Goal: Ask a question

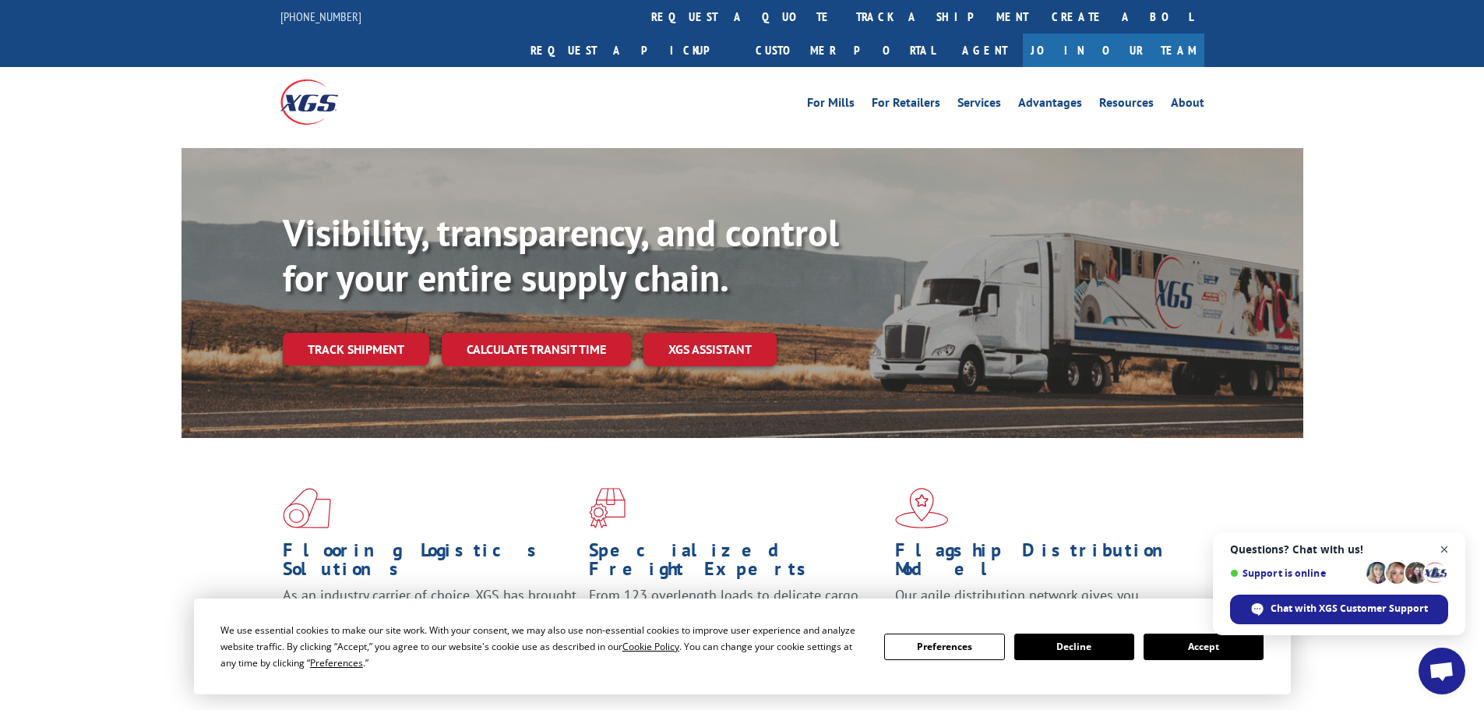
click at [1445, 548] on span "Open chat" at bounding box center [1444, 549] width 19 height 19
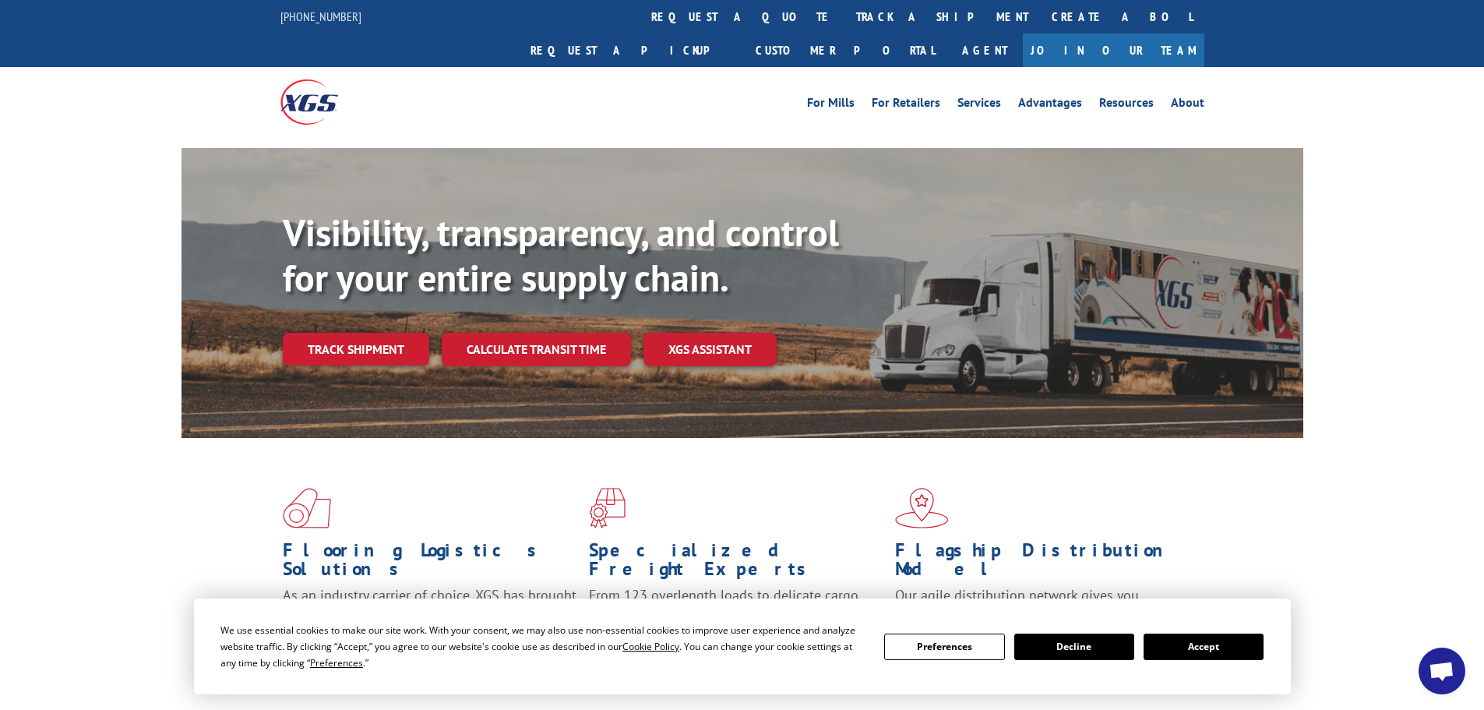
click at [1336, 566] on div "Flooring Logistics Solutions As an industry carrier of choice, XGS has brought …" at bounding box center [742, 594] width 1484 height 313
click at [1191, 647] on button "Accept" at bounding box center [1204, 646] width 120 height 26
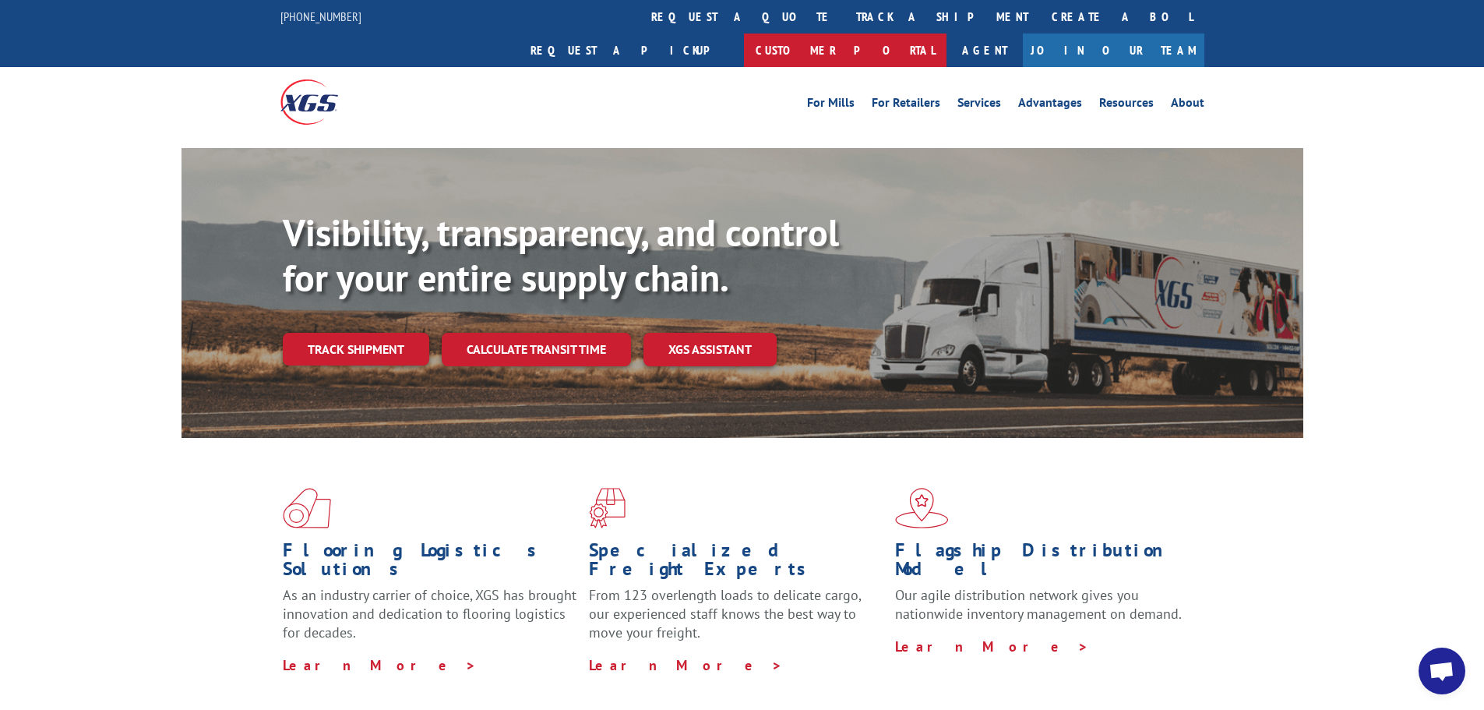
click at [947, 34] on link "Customer Portal" at bounding box center [845, 51] width 203 height 34
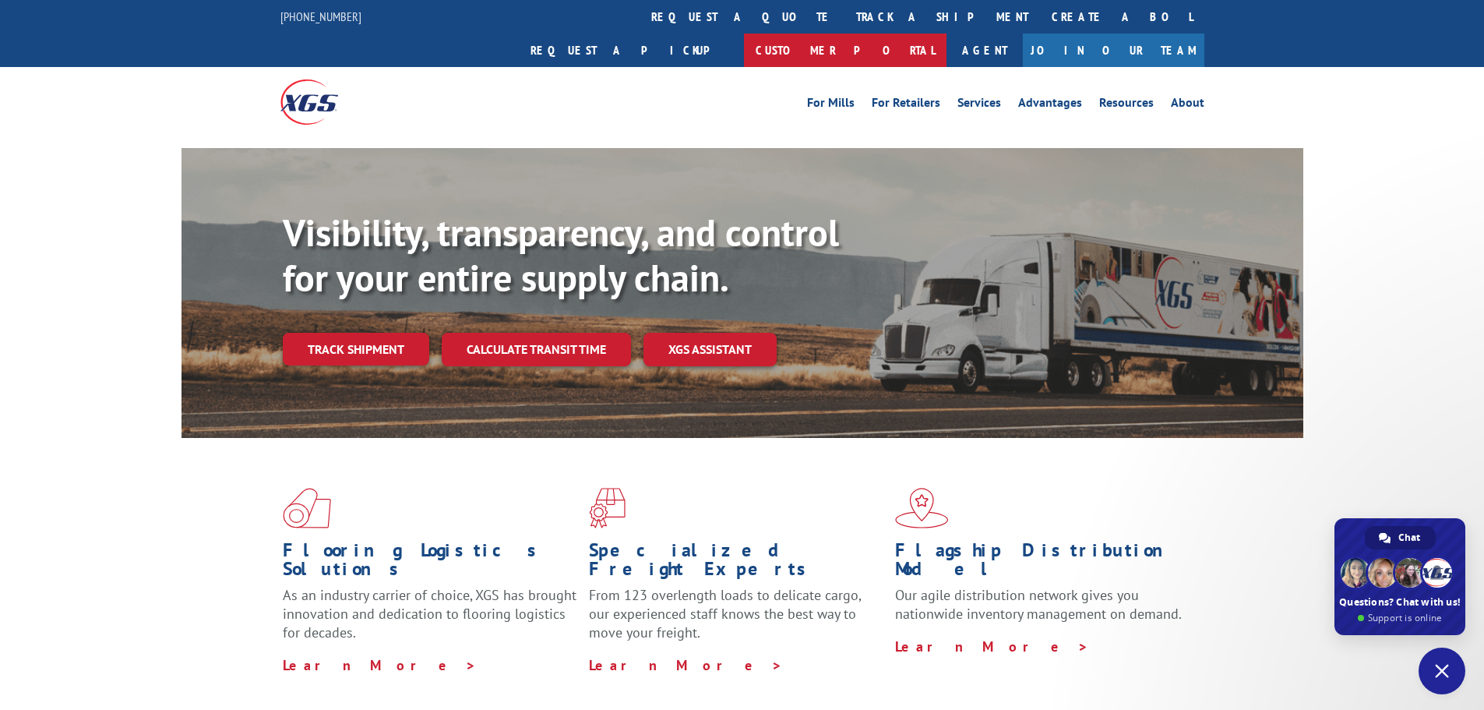
type textarea "I have not been receiving my billing statements"
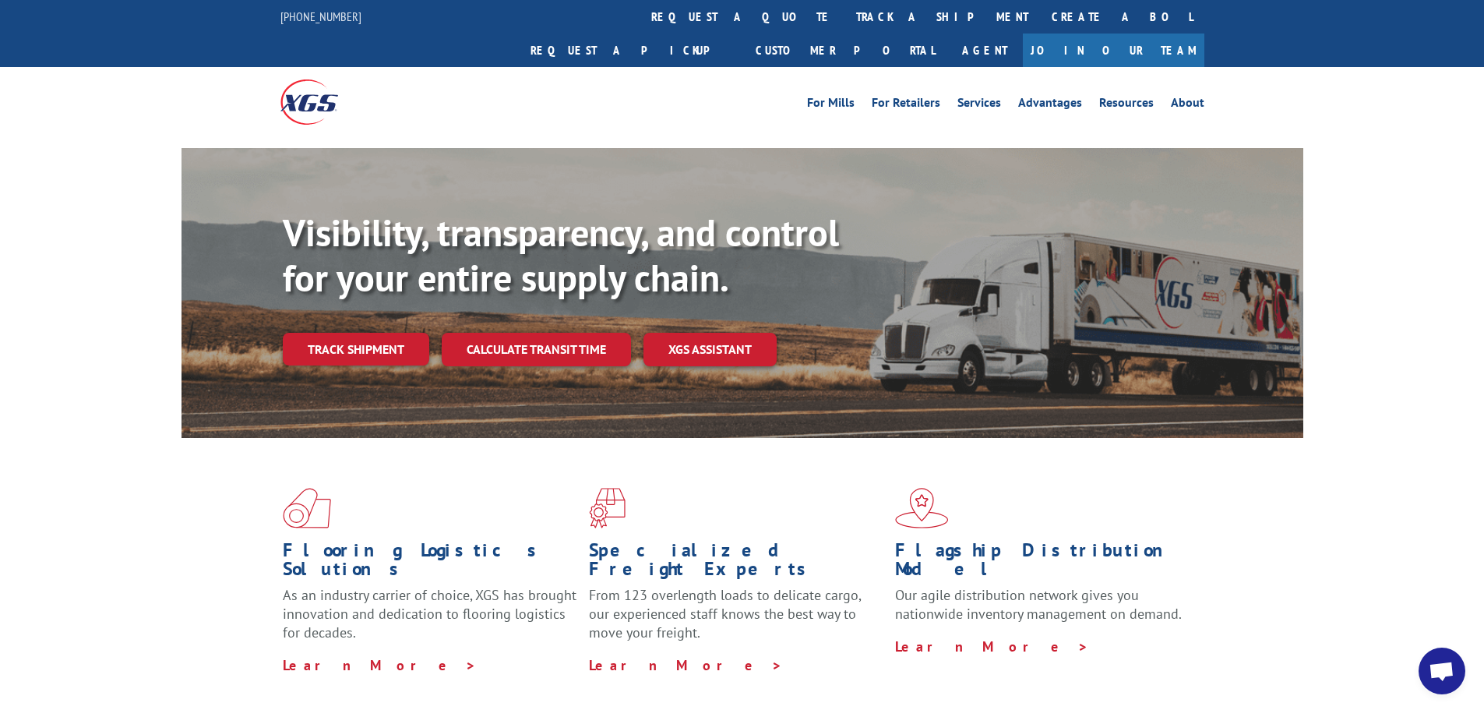
click at [1445, 675] on span "Open chat" at bounding box center [1442, 672] width 26 height 22
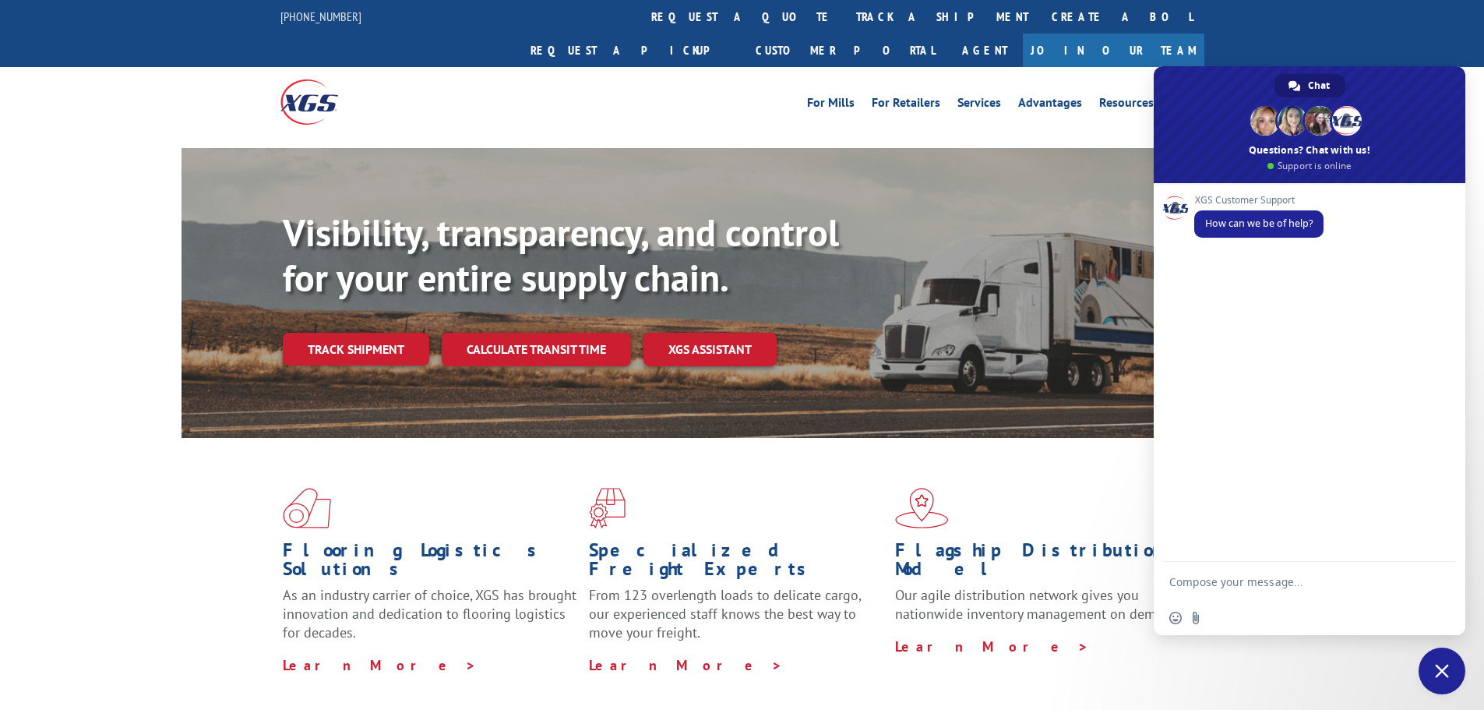
click at [1208, 578] on textarea "Compose your message..." at bounding box center [1293, 581] width 249 height 39
type textarea "I have not been receiving my billing statements"
click at [1433, 570] on span "Send" at bounding box center [1439, 568] width 12 height 12
